Goal: Task Accomplishment & Management: Complete application form

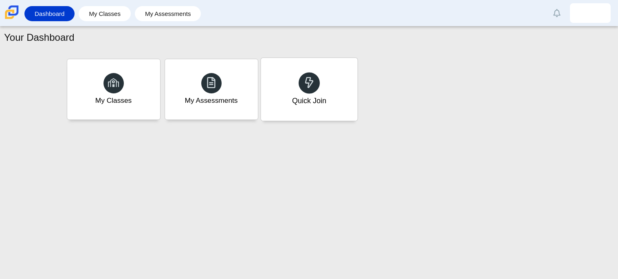
click at [302, 112] on div "Quick Join" at bounding box center [309, 89] width 97 height 63
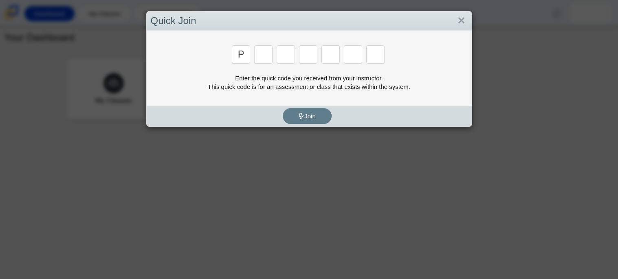
type input "p"
type input "2"
type input "p"
type input "b"
type input "t"
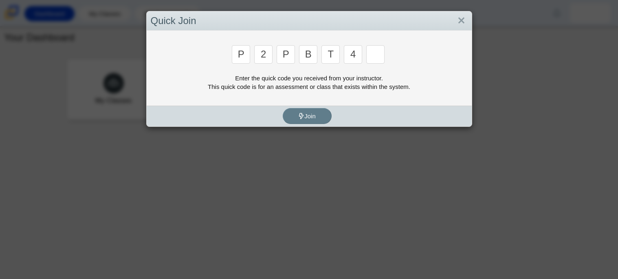
type input "4"
type input "9"
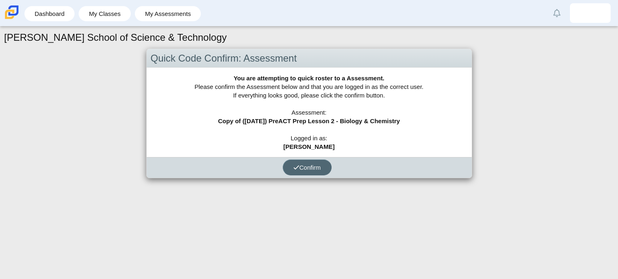
click at [317, 167] on span "Confirm" at bounding box center [307, 167] width 28 height 7
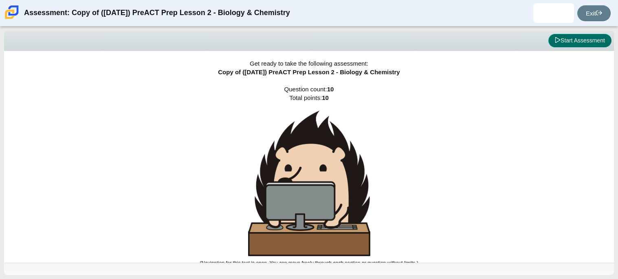
click at [561, 42] on button "Start Assessment" at bounding box center [579, 41] width 63 height 14
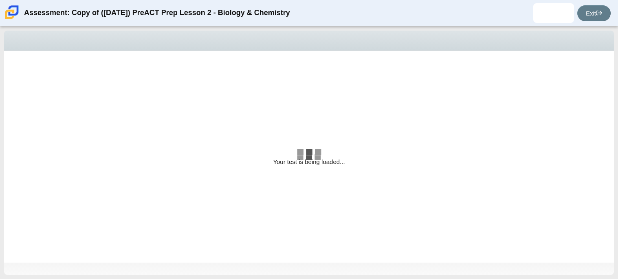
select select "88c27e0d-eae0-4ba9-ac20-9160ce6547ef"
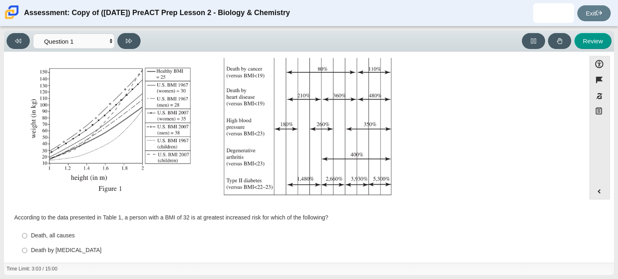
scroll to position [173, 0]
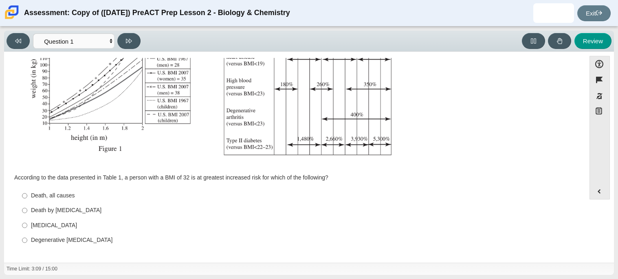
click at [61, 224] on div "Type II diabetes" at bounding box center [301, 225] width 540 height 8
click at [27, 224] on input "Type II diabetes Type II diabetes" at bounding box center [24, 225] width 5 height 15
radio input "true"
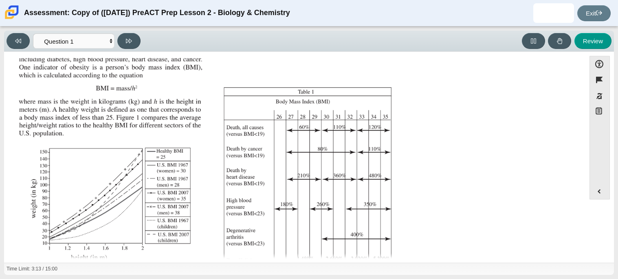
scroll to position [46, 0]
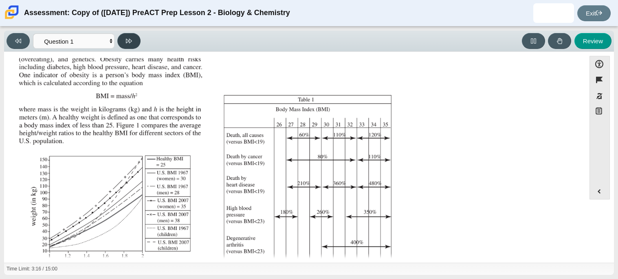
click at [132, 35] on button at bounding box center [128, 41] width 23 height 16
select select "f31ee183-ab53-48c9-9374-3a18949ab500"
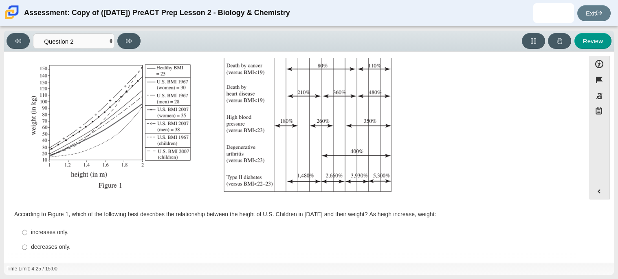
scroll to position [173, 0]
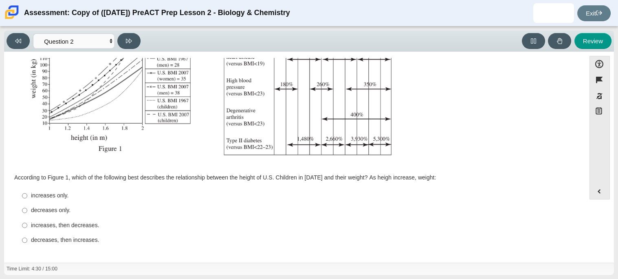
click at [86, 172] on div "According to Figure 1, which of the following best describes the relationship b…" at bounding box center [294, 210] width 561 height 77
click at [57, 192] on div "increases only." at bounding box center [301, 196] width 540 height 8
click at [27, 192] on input "increases only. increases only." at bounding box center [24, 195] width 5 height 15
radio input "true"
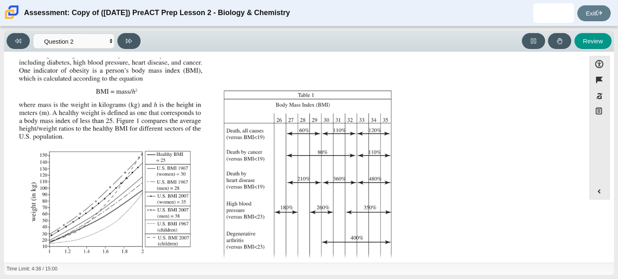
scroll to position [50, 0]
click at [126, 42] on icon at bounding box center [129, 41] width 6 height 6
select select "45e82964-709e-4180-9336-970e18221224"
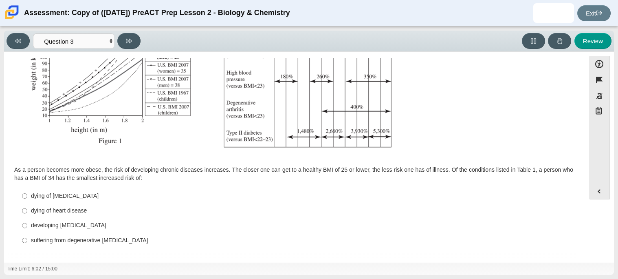
scroll to position [181, 0]
click at [75, 224] on div "developing type II diabetes" at bounding box center [301, 225] width 540 height 8
click at [27, 224] on input "developing type II diabetes developing type II diabetes" at bounding box center [24, 225] width 5 height 15
radio input "true"
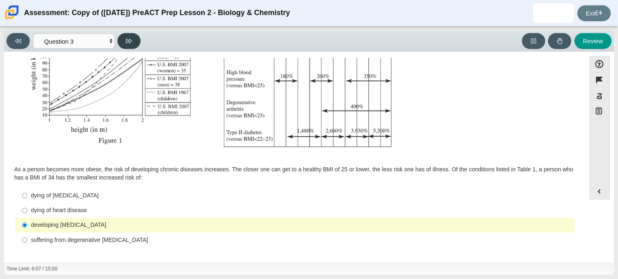
click at [129, 40] on icon at bounding box center [129, 41] width 6 height 4
select select "71dcacfe-cf8b-4cdc-be22-b82c8aec5da2"
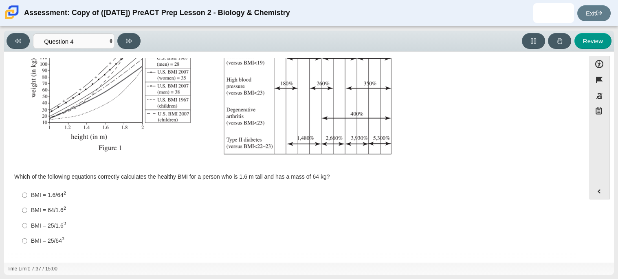
scroll to position [173, 0]
click at [56, 204] on label "BMI = 64/1.6 2 BMI = 64/1.62" at bounding box center [295, 210] width 558 height 15
click at [27, 204] on input "BMI = 64/1.6 2 BMI = 64/1.62" at bounding box center [24, 210] width 5 height 15
radio input "true"
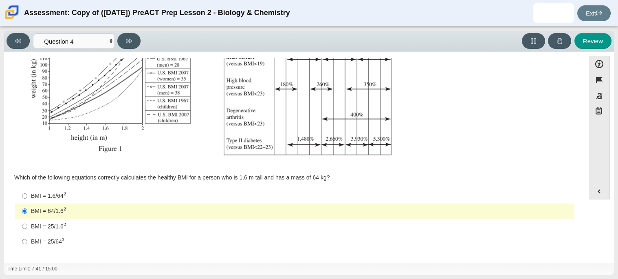
click at [47, 222] on div "BMI = 25/1.6 2" at bounding box center [301, 226] width 540 height 9
click at [27, 222] on input "BMI = 25/1.6 2 BMI = 25/1.62" at bounding box center [24, 225] width 5 height 15
radio input "true"
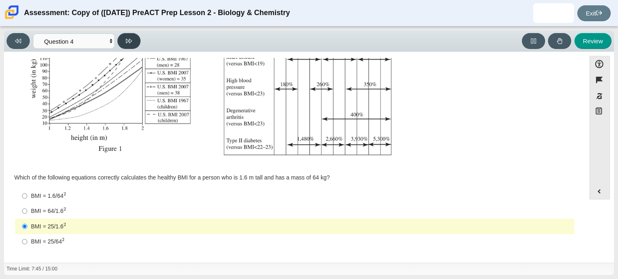
click at [128, 42] on icon at bounding box center [129, 41] width 6 height 6
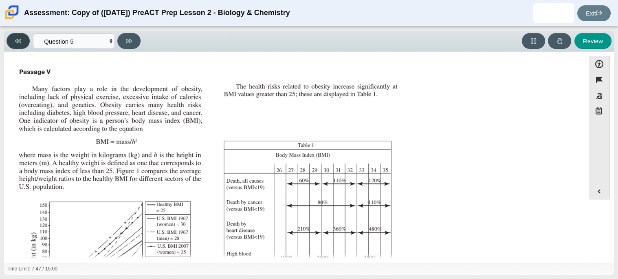
click at [26, 43] on button at bounding box center [18, 41] width 23 height 16
select select "71dcacfe-cf8b-4cdc-be22-b82c8aec5da2"
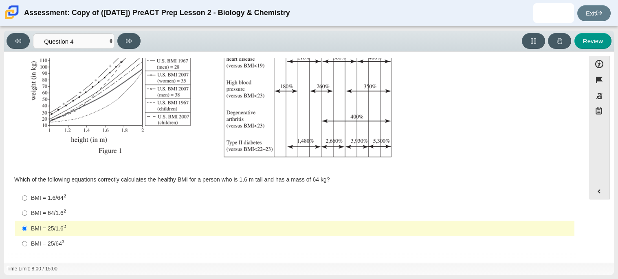
scroll to position [172, 0]
click at [57, 207] on label "BMI = 64/1.6 2 BMI = 64/1.62" at bounding box center [295, 212] width 558 height 15
click at [27, 207] on input "BMI = 64/1.6 2 BMI = 64/1.62" at bounding box center [24, 212] width 5 height 15
radio input "true"
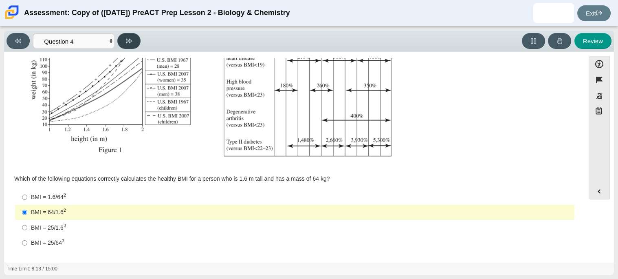
click at [132, 37] on button at bounding box center [128, 41] width 23 height 16
select select "c6558c8b-086a-4b4c-b582-9428309971ba"
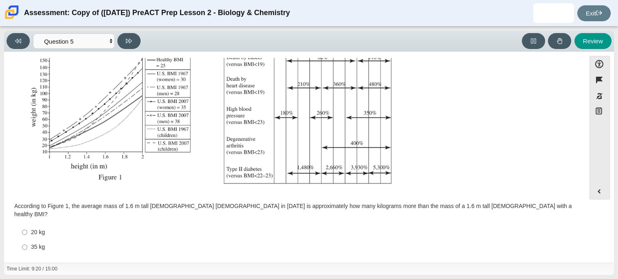
scroll to position [173, 0]
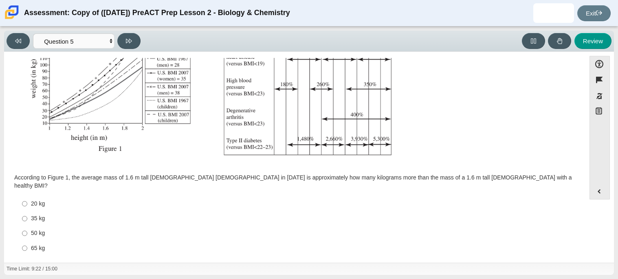
click at [34, 244] on div "65 kg" at bounding box center [301, 248] width 540 height 8
click at [27, 240] on input "65 kg 65 kg" at bounding box center [24, 247] width 5 height 15
radio input "true"
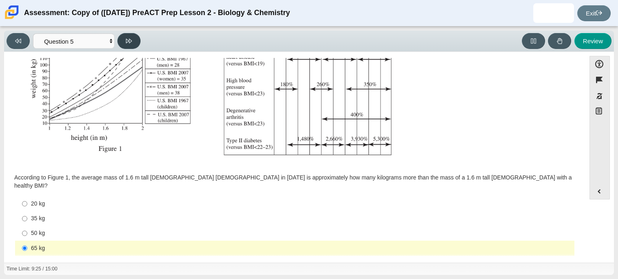
click at [127, 45] on button at bounding box center [128, 41] width 23 height 16
select select "74d98ab6-2529-481e-9250-4e9263ec31cd"
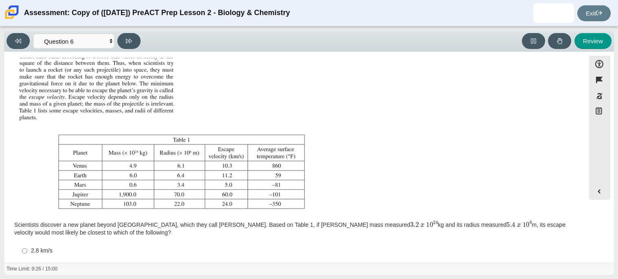
scroll to position [93, 0]
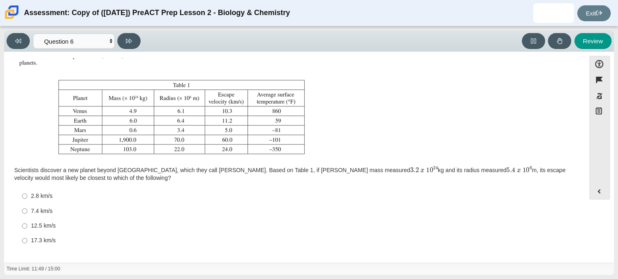
click at [27, 222] on label "12.5 km/s 12.5 km/s" at bounding box center [295, 225] width 558 height 15
click at [27, 222] on input "12.5 km/s 12.5 km/s" at bounding box center [24, 225] width 5 height 15
radio input "true"
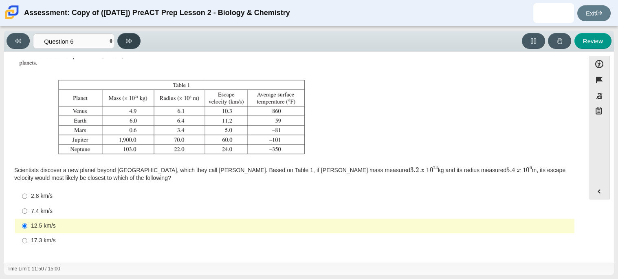
click at [123, 37] on button at bounding box center [128, 41] width 23 height 16
select select "31694628-7769-4744-9964-d3ed6115c03c"
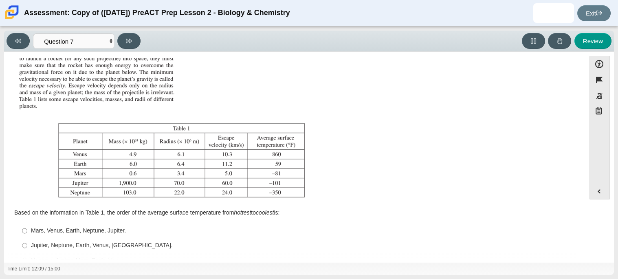
scroll to position [85, 0]
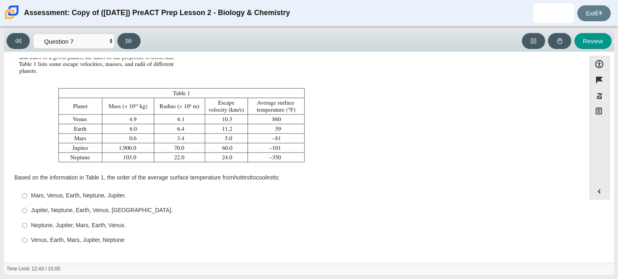
click at [31, 244] on label "Venus, Earth, Mars, Jupiter, Neptune Venus, Earth, Mars, Jupiter, Neptune" at bounding box center [295, 240] width 558 height 15
click at [27, 244] on input "Venus, Earth, Mars, Jupiter, Neptune Venus, Earth, Mars, Jupiter, Neptune" at bounding box center [24, 240] width 5 height 15
radio input "true"
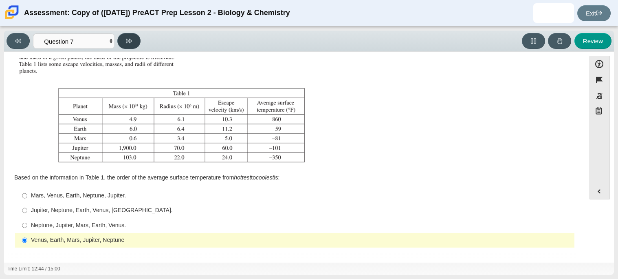
click at [132, 44] on button at bounding box center [128, 41] width 23 height 16
select select "02960795-9514-4c41-985f-77b6951c8514"
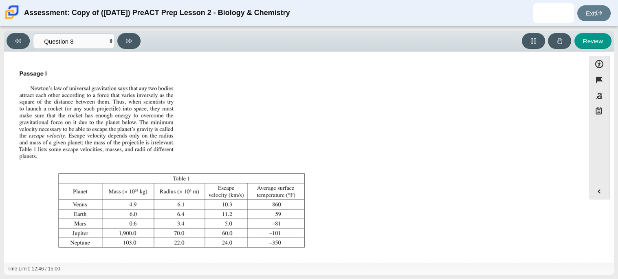
scroll to position [93, 0]
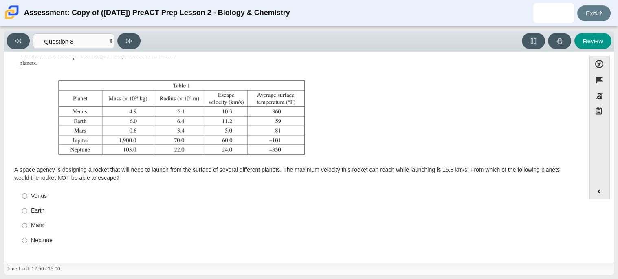
click at [47, 241] on div "Neptune" at bounding box center [301, 240] width 540 height 8
click at [27, 241] on input "Neptune Neptune" at bounding box center [24, 240] width 5 height 15
radio input "true"
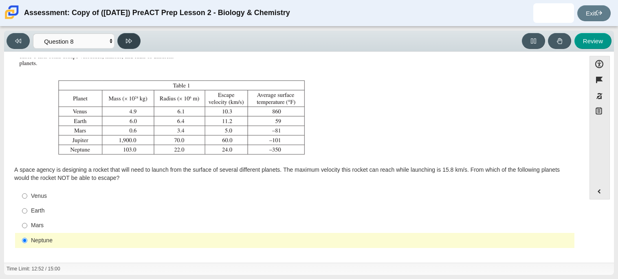
click at [131, 43] on icon at bounding box center [129, 41] width 6 height 6
select select "ef19177f-9eb9-441f-a0b9-65cd4e602bb5"
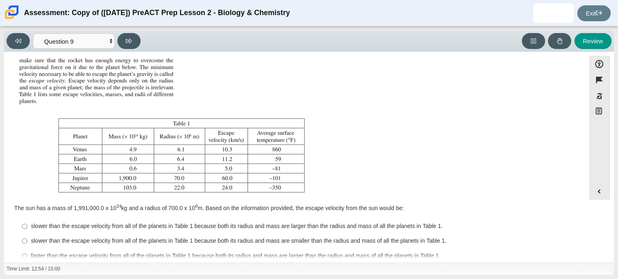
scroll to position [85, 0]
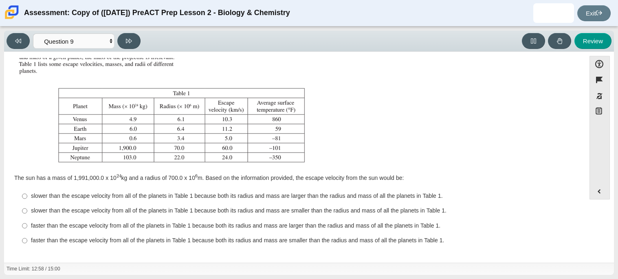
click at [100, 226] on div "faster than the escape velocity from all of the planets in Table 1 because both…" at bounding box center [301, 226] width 540 height 8
click at [27, 226] on input "faster than the escape velocity from all of the planets in Table 1 because both…" at bounding box center [24, 225] width 5 height 15
radio input "true"
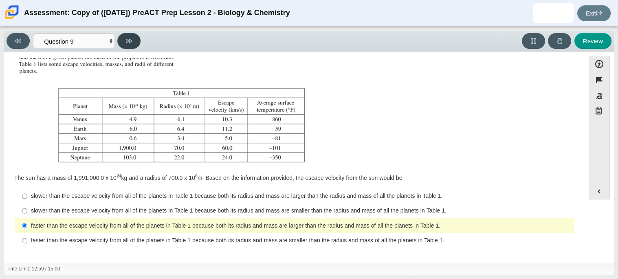
click at [133, 37] on button at bounding box center [128, 41] width 23 height 16
select select "b9bf8baa-c570-4e7d-b5c0-da6c71b27e9c"
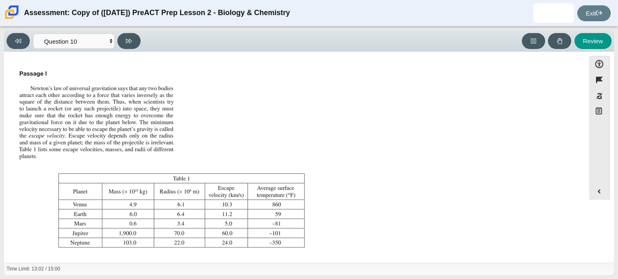
scroll to position [93, 0]
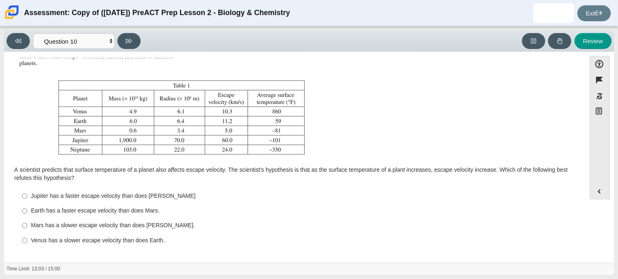
click at [59, 241] on div "Venus has a slower escape velocity than does Earth." at bounding box center [301, 240] width 540 height 8
click at [27, 241] on input "Venus has a slower escape velocity than does Earth. Venus has a slower escape v…" at bounding box center [24, 240] width 5 height 15
radio input "true"
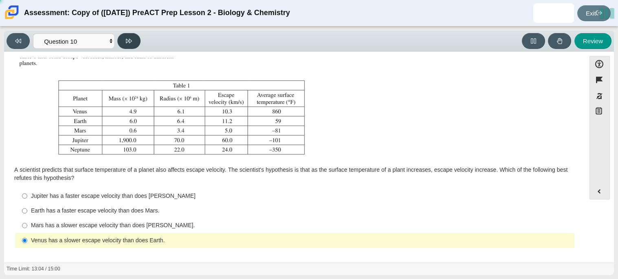
click at [126, 44] on icon at bounding box center [129, 41] width 6 height 6
select select "review"
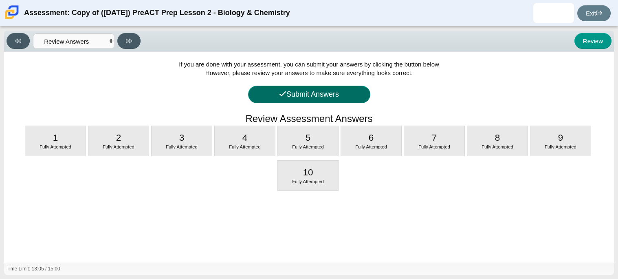
click at [314, 94] on button "Submit Answers" at bounding box center [309, 95] width 122 height 18
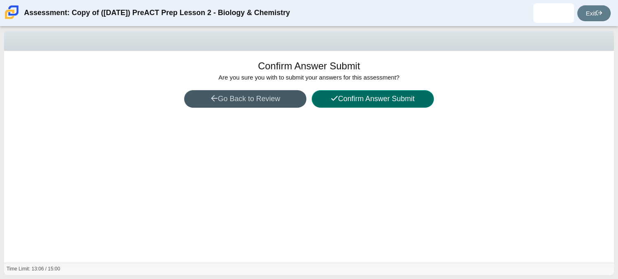
click at [326, 96] on button "Confirm Answer Submit" at bounding box center [373, 99] width 122 height 18
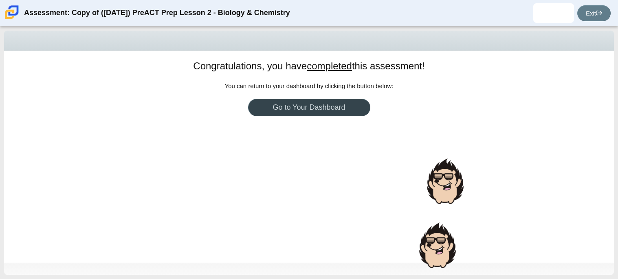
click at [328, 108] on link "Go to Your Dashboard" at bounding box center [309, 108] width 122 height 18
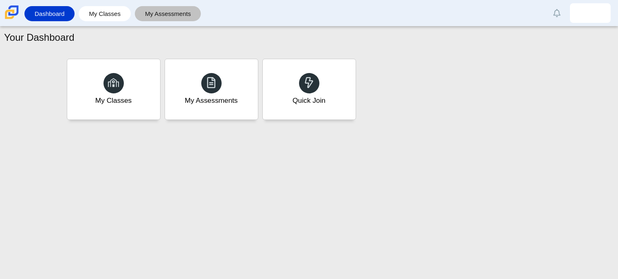
click at [186, 16] on link "My Assessments" at bounding box center [168, 13] width 58 height 15
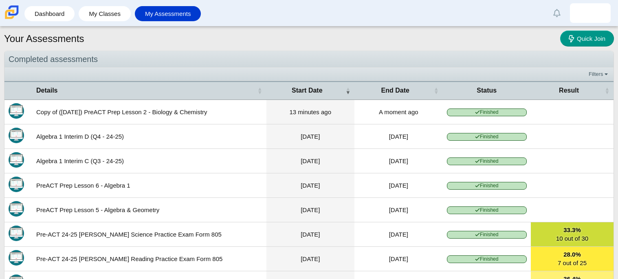
click at [488, 113] on span "Finished" at bounding box center [487, 112] width 80 height 8
click at [394, 112] on time "A moment ago" at bounding box center [399, 111] width 40 height 7
